Goal: Connect with others: Connect with other users

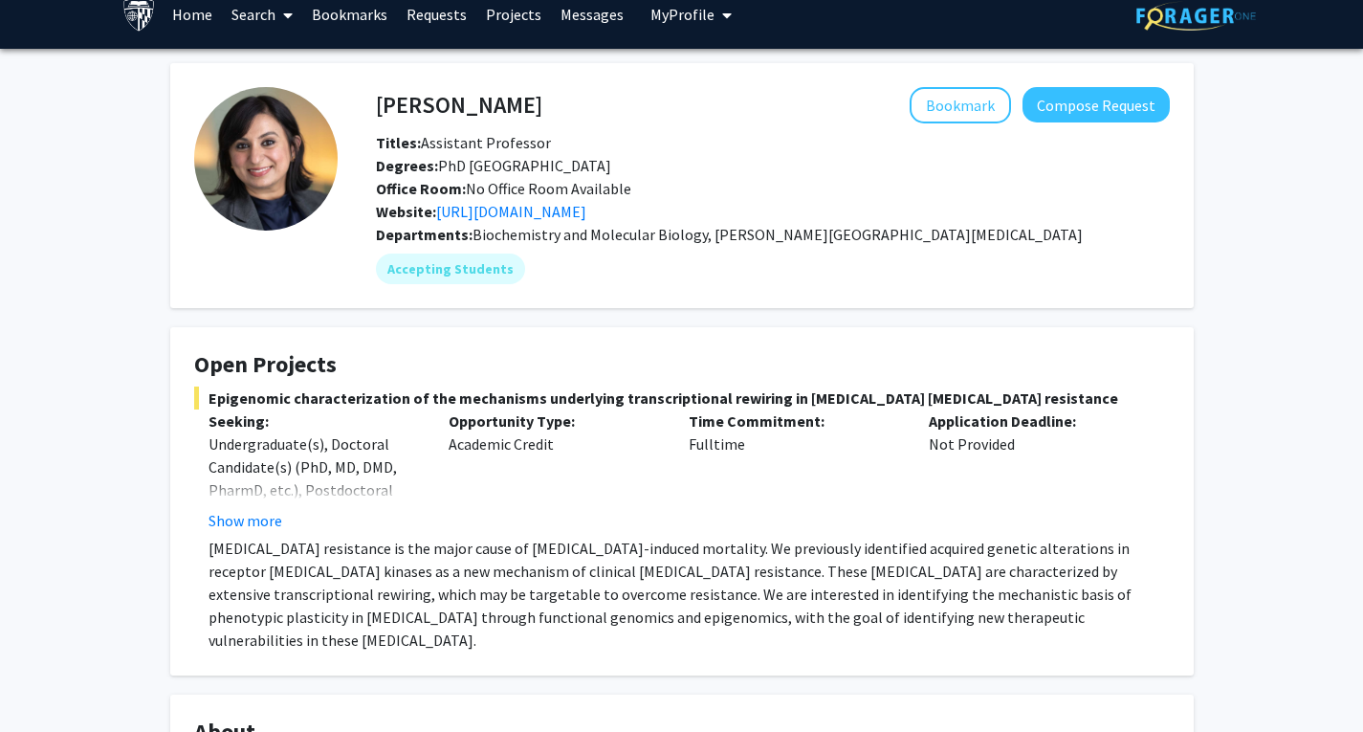
scroll to position [25, 0]
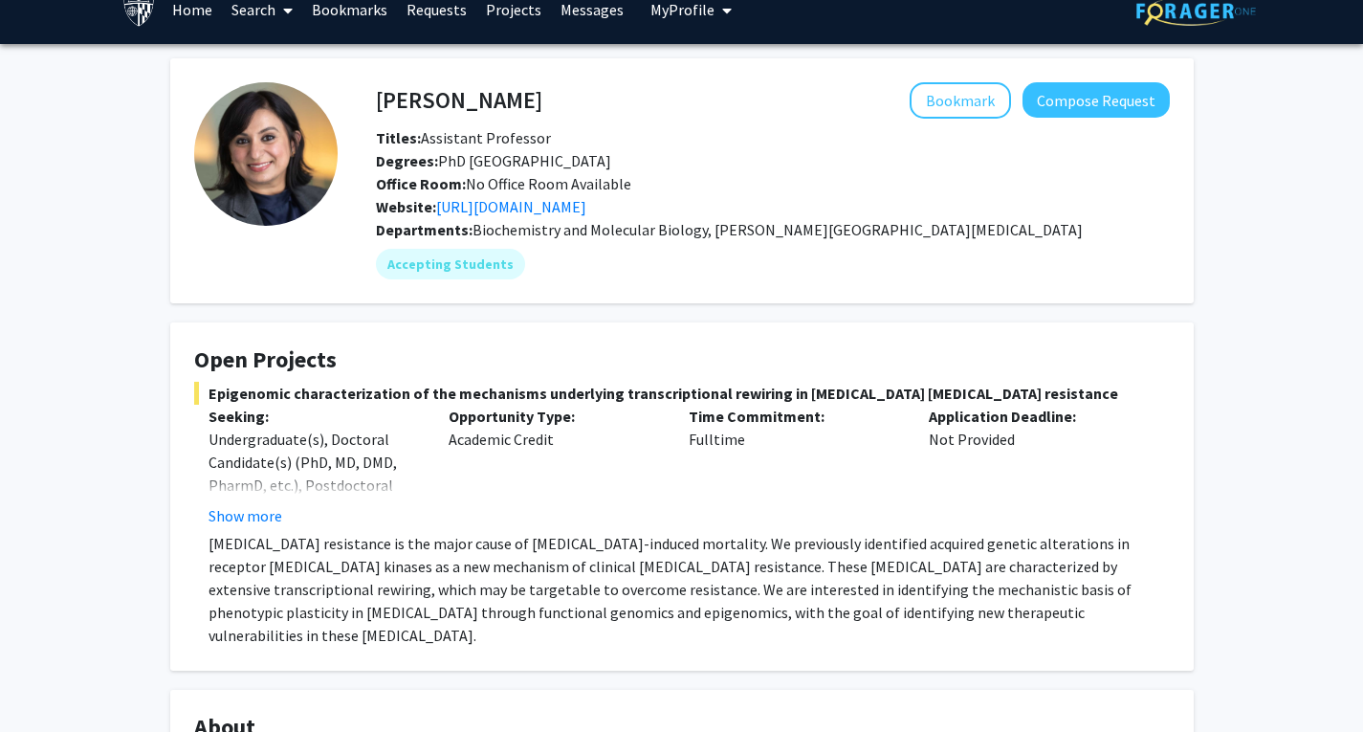
click at [249, 510] on button "Show more" at bounding box center [246, 515] width 74 height 23
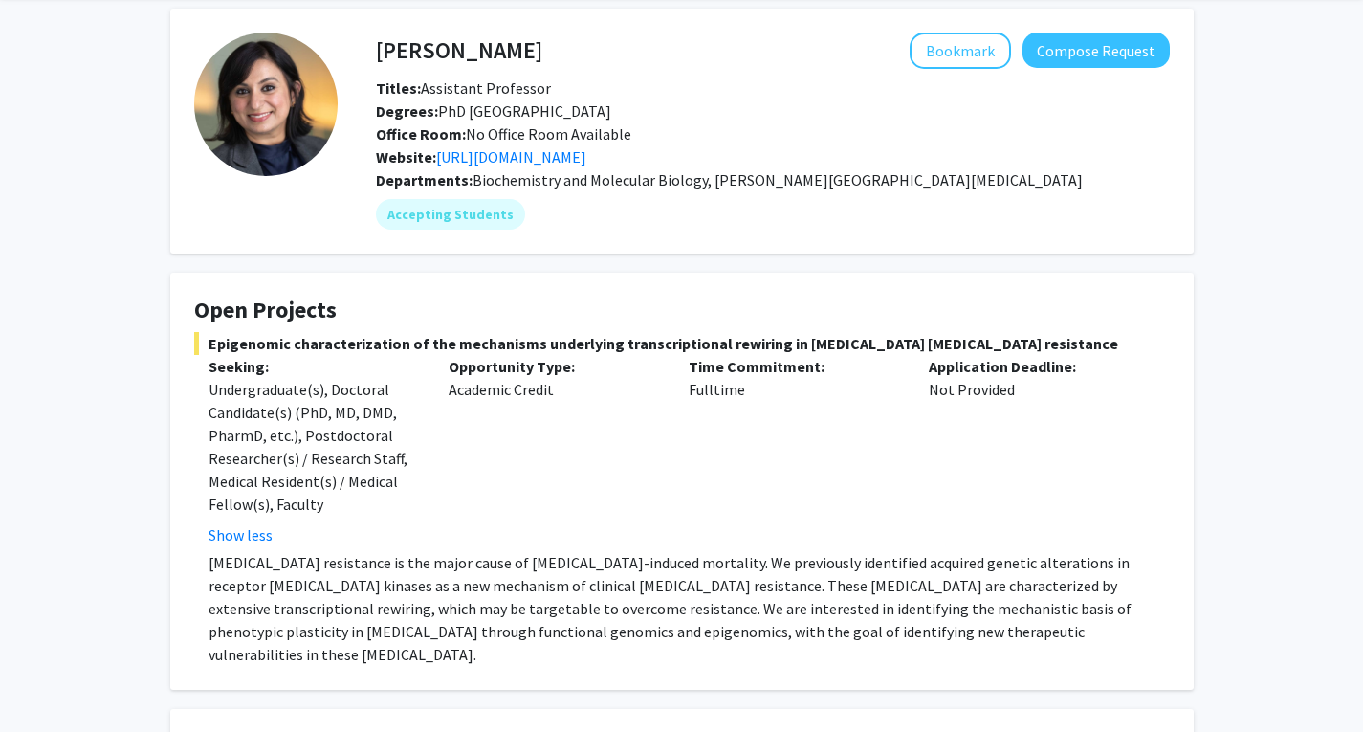
scroll to position [74, 0]
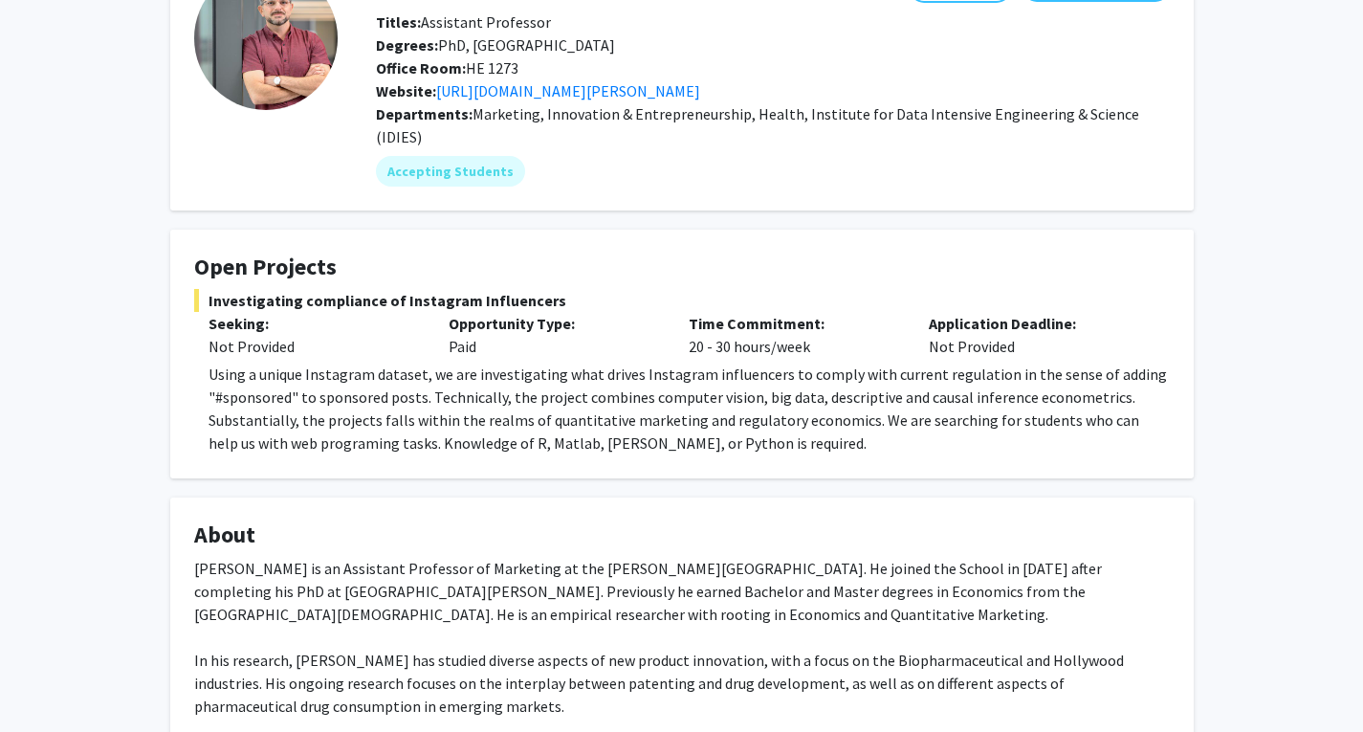
scroll to position [143, 0]
